Goal: Information Seeking & Learning: Find specific fact

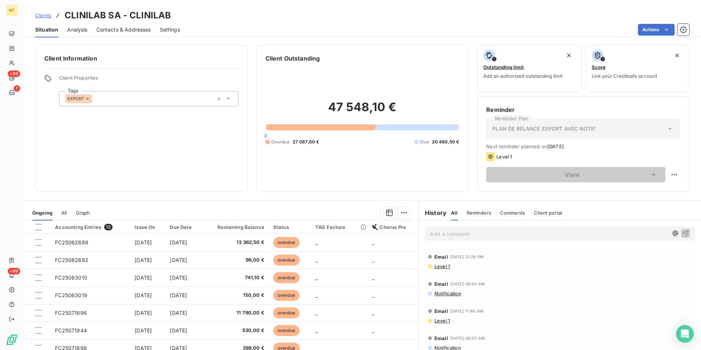
scroll to position [34, 0]
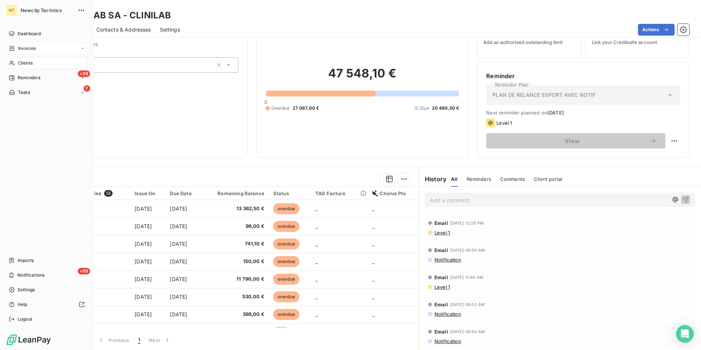
click at [19, 50] on span "Invoices" at bounding box center [27, 48] width 18 height 7
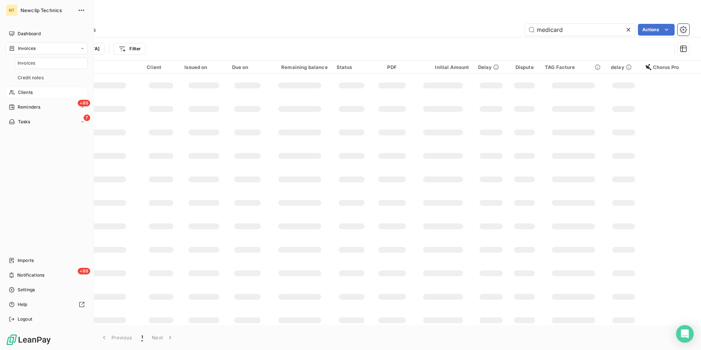
click at [20, 93] on span "Clients" at bounding box center [25, 92] width 15 height 7
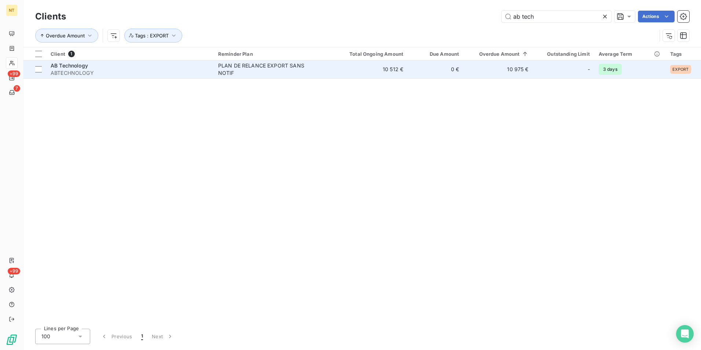
type input "ab tech"
click at [110, 69] on span "ABTECHNOLOGY" at bounding box center [130, 72] width 159 height 7
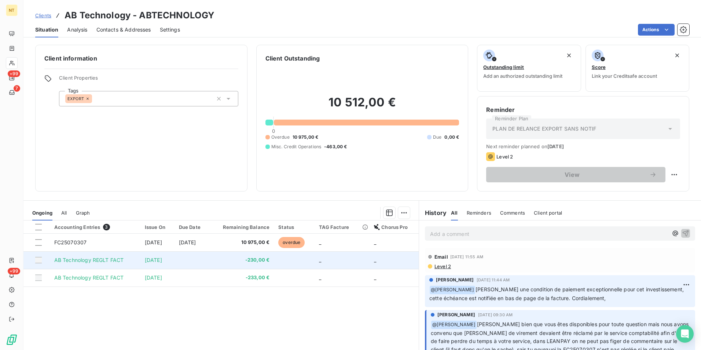
click at [170, 253] on td "[DATE]" at bounding box center [157, 260] width 34 height 18
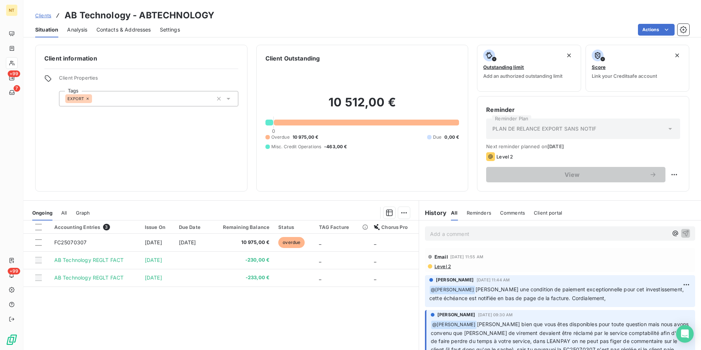
click at [192, 331] on div "Accounting Entries 3 Issue On Due Date Remaining Balance Status TAG Facture Cho…" at bounding box center [220, 290] width 395 height 141
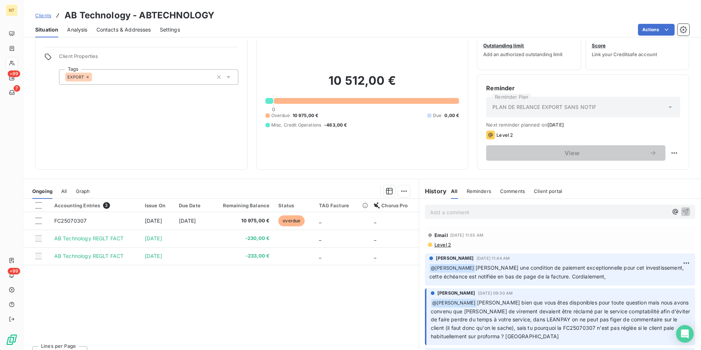
scroll to position [34, 0]
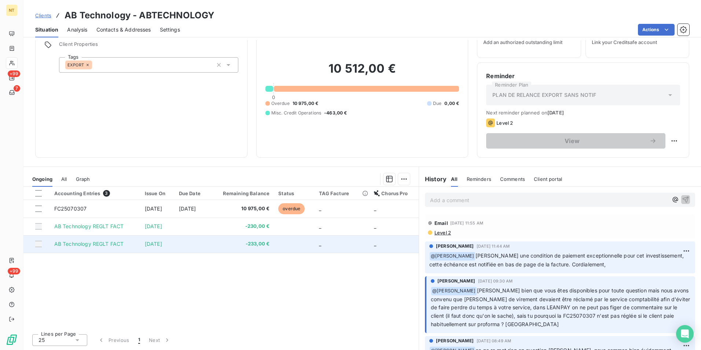
click at [268, 238] on td "-233,00 €" at bounding box center [242, 244] width 64 height 18
click at [232, 240] on td "-233,00 €" at bounding box center [242, 244] width 64 height 18
click at [195, 245] on td at bounding box center [191, 244] width 35 height 18
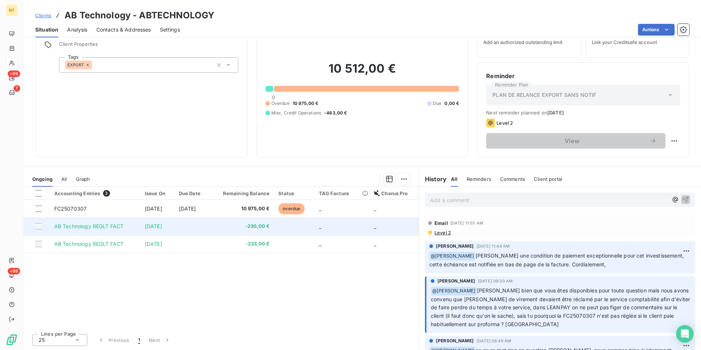
click at [197, 225] on td at bounding box center [191, 226] width 35 height 18
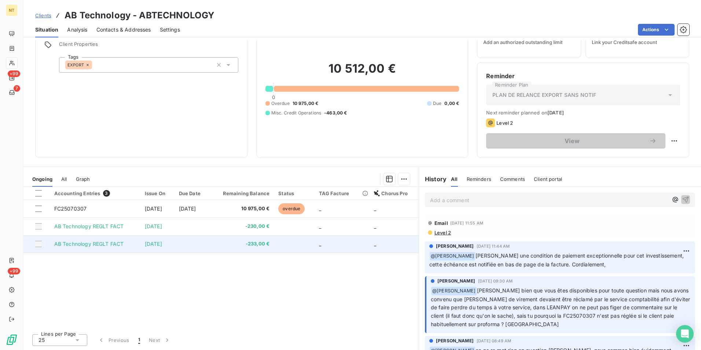
click at [205, 245] on td at bounding box center [191, 244] width 35 height 18
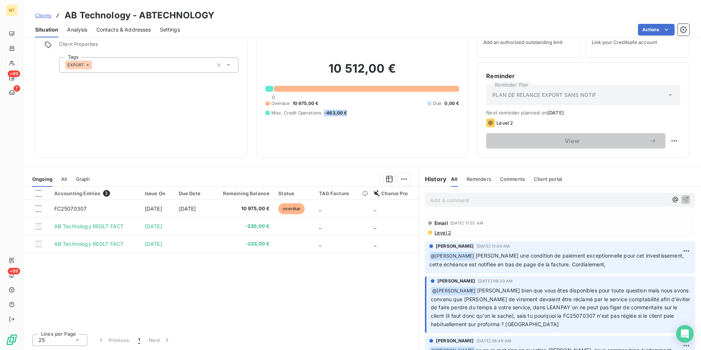
drag, startPoint x: 323, startPoint y: 113, endPoint x: 344, endPoint y: 113, distance: 21.3
click at [344, 113] on span "-463,00 €" at bounding box center [335, 113] width 23 height 7
copy span "-463,00 €"
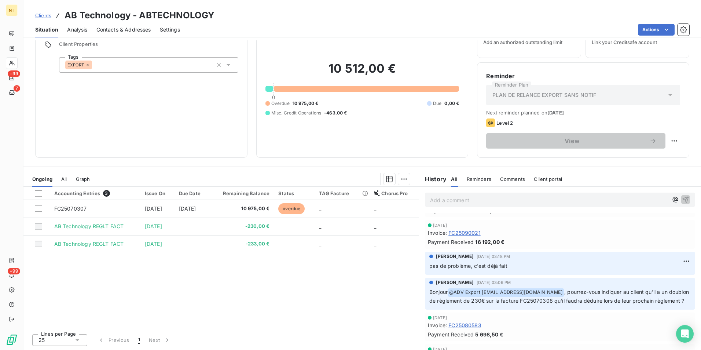
click at [534, 300] on span ", pourrez-vous indiquer au client qu'il a un doublon de règlement de 230€ sur l…" at bounding box center [559, 295] width 261 height 15
copy span "FC25070308"
